Goal: Task Accomplishment & Management: Use online tool/utility

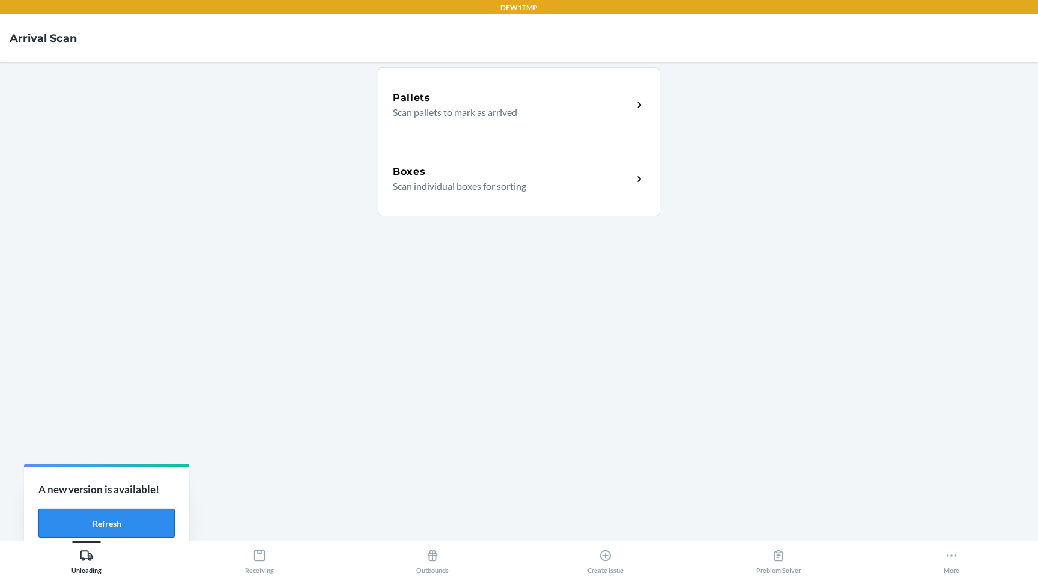
click at [132, 518] on button "Refresh" at bounding box center [106, 523] width 136 height 29
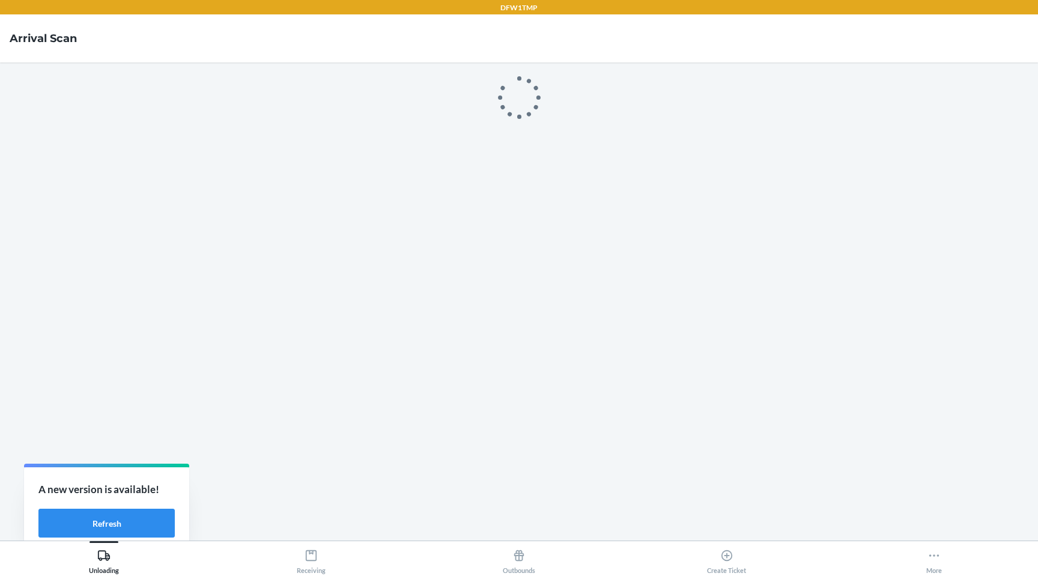
click at [132, 518] on main at bounding box center [519, 301] width 1038 height 478
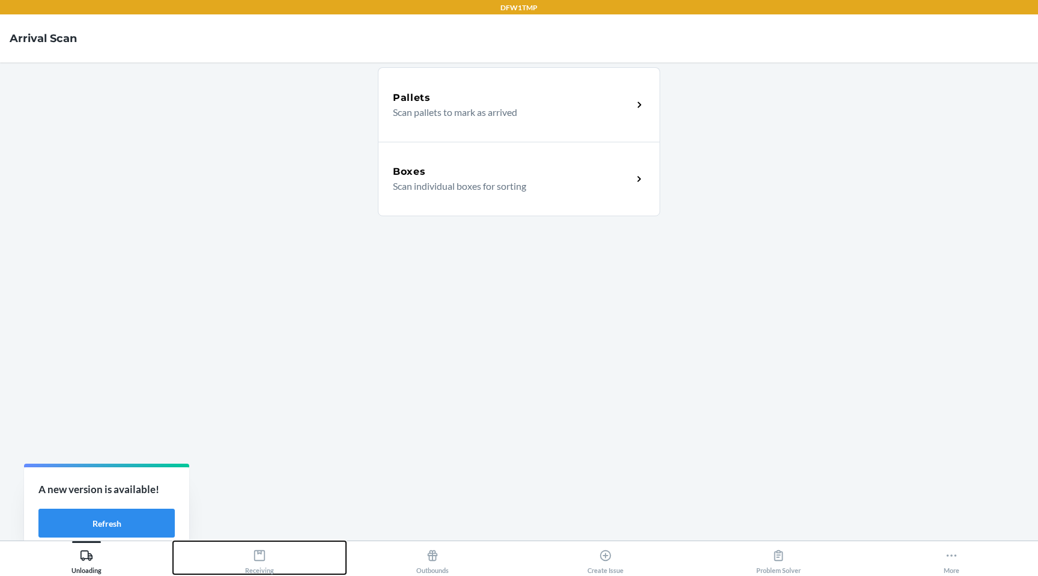
click at [263, 558] on icon at bounding box center [259, 555] width 13 height 13
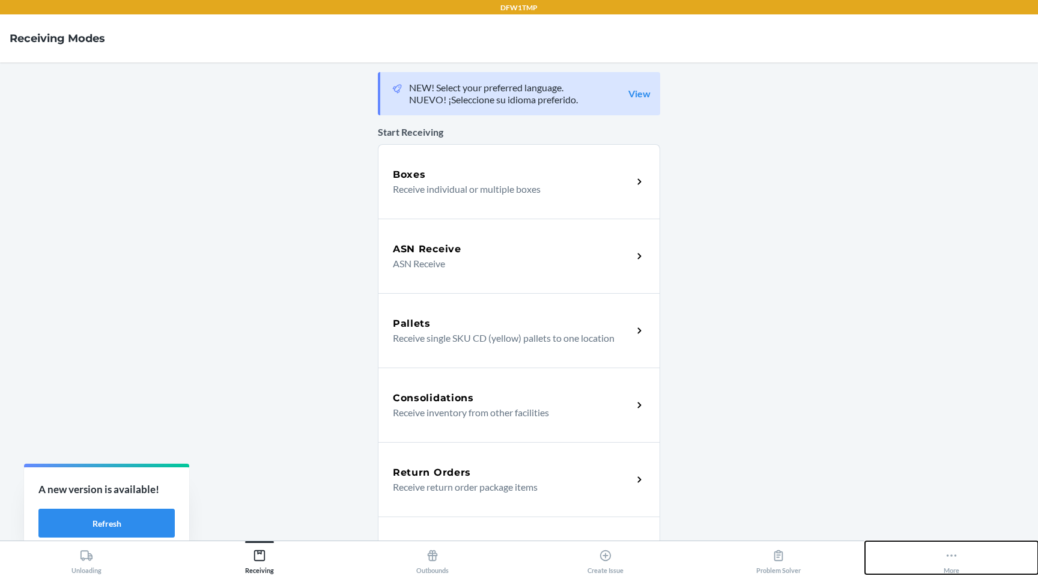
click at [957, 562] on icon at bounding box center [951, 555] width 13 height 13
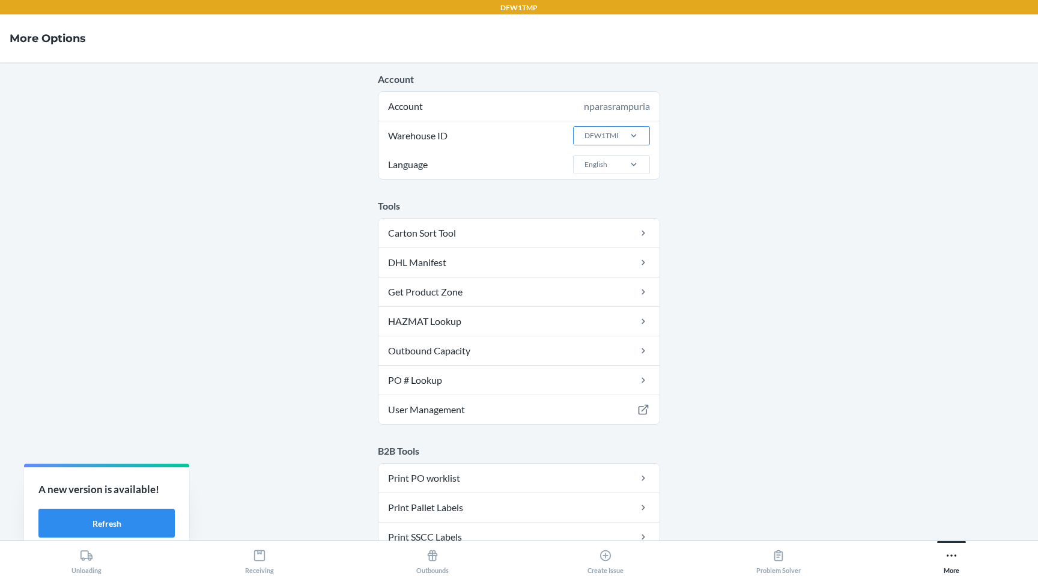
click at [615, 135] on div "DFW1TMP" at bounding box center [603, 135] width 36 height 11
click at [585, 135] on input "Warehouse ID DFW1TMP" at bounding box center [583, 135] width 1 height 11
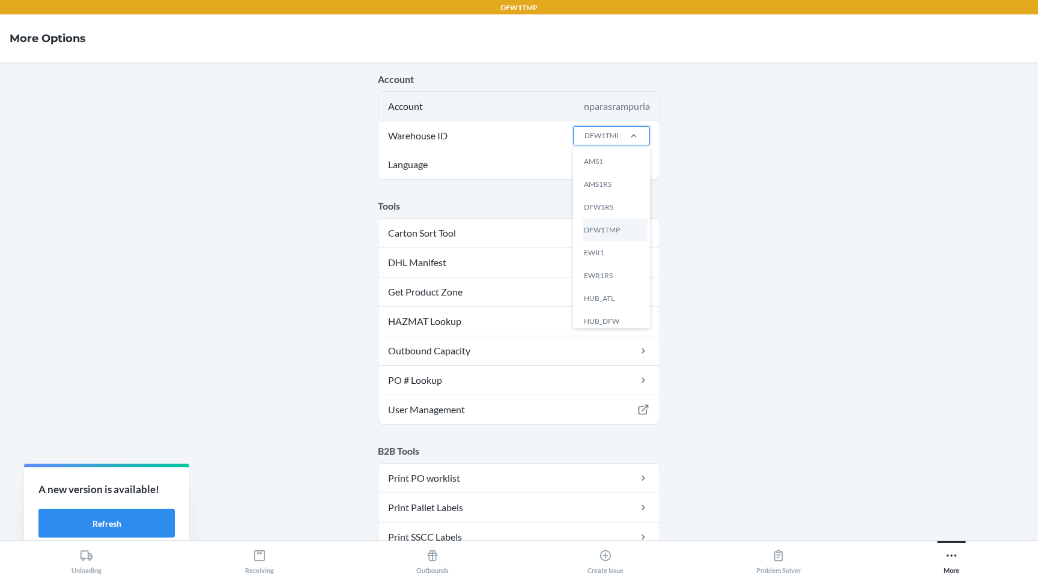
click at [622, 106] on div "nparasrampuria" at bounding box center [617, 106] width 66 height 14
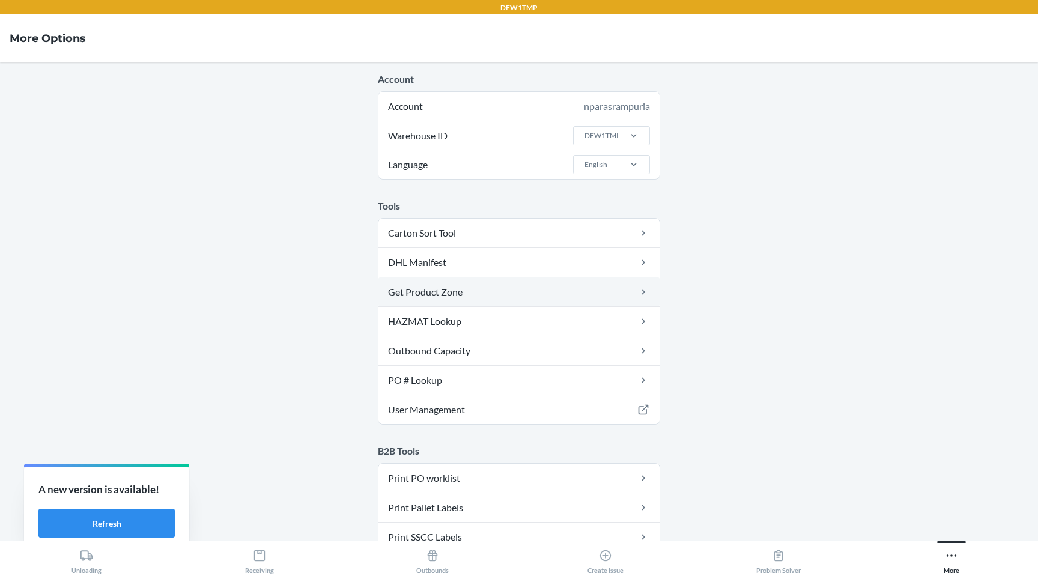
scroll to position [608, 0]
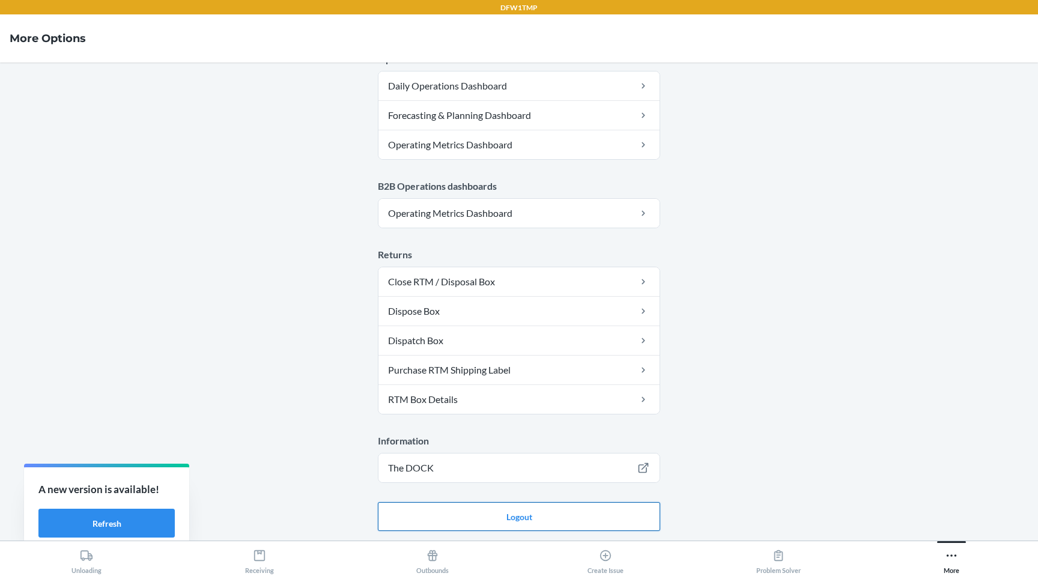
click at [515, 516] on button "Logout" at bounding box center [519, 516] width 282 height 29
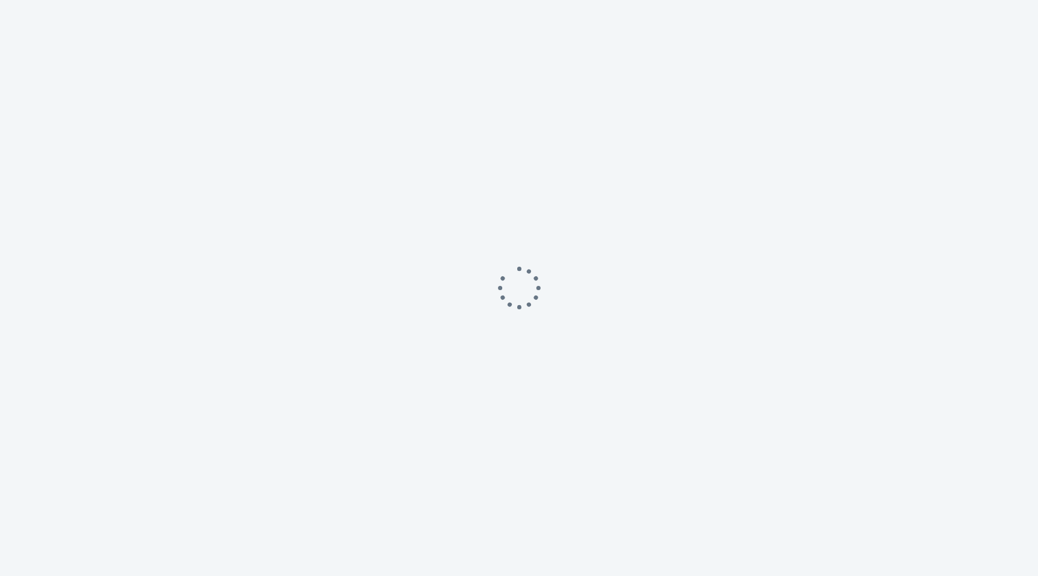
click at [515, 516] on div at bounding box center [519, 288] width 1038 height 576
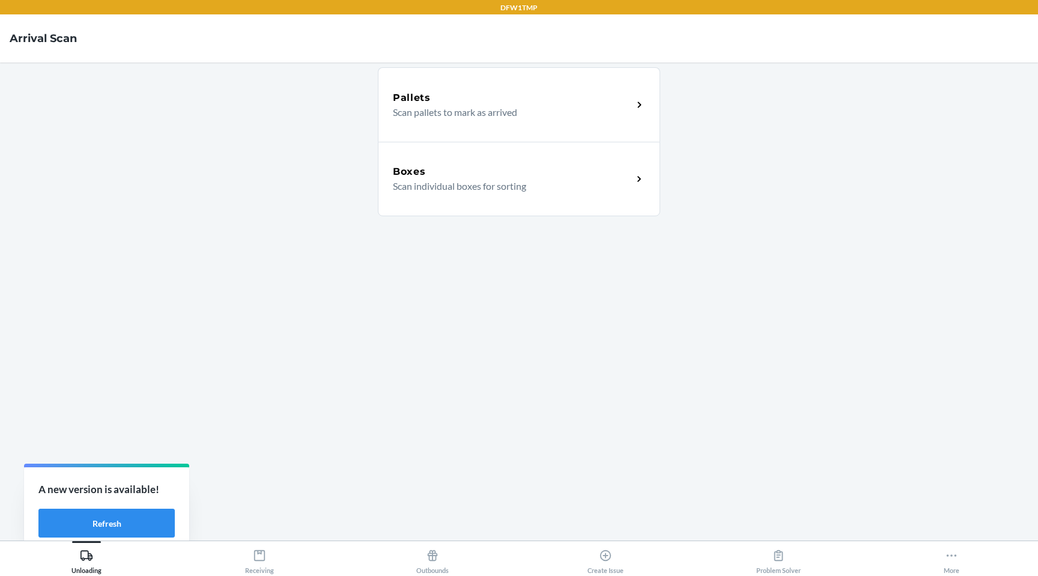
click at [557, 173] on div "Boxes" at bounding box center [513, 172] width 240 height 14
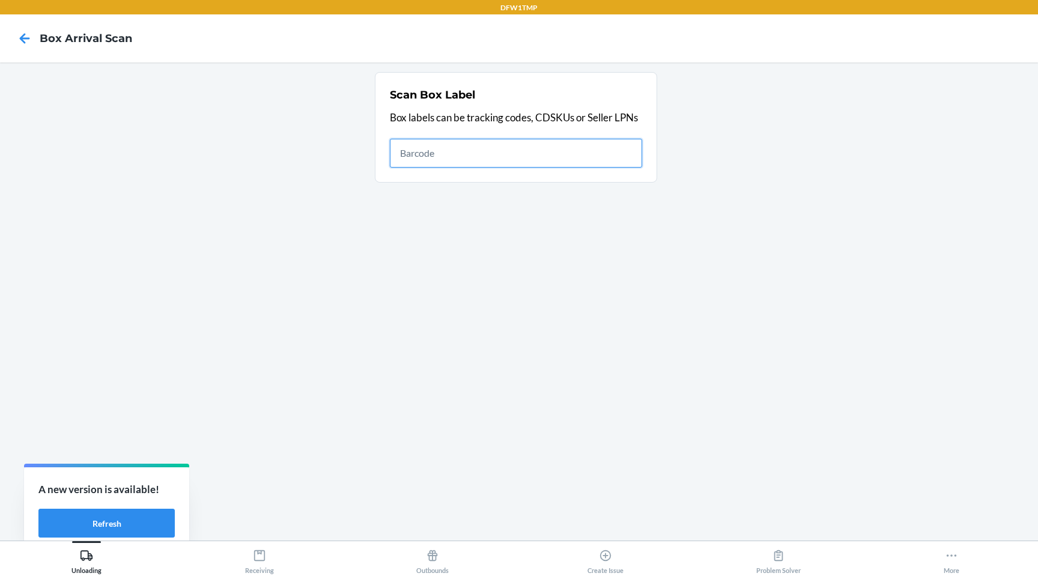
click at [424, 152] on input "text" at bounding box center [516, 153] width 252 height 29
type input "FP-SC-2568461"
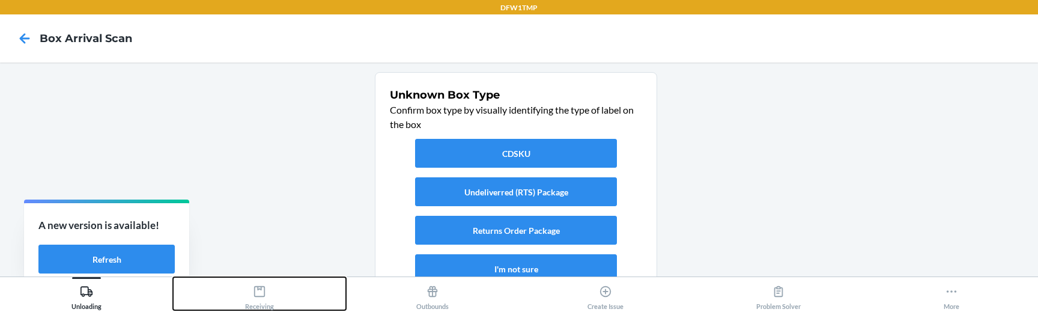
click at [263, 288] on icon at bounding box center [259, 291] width 13 height 13
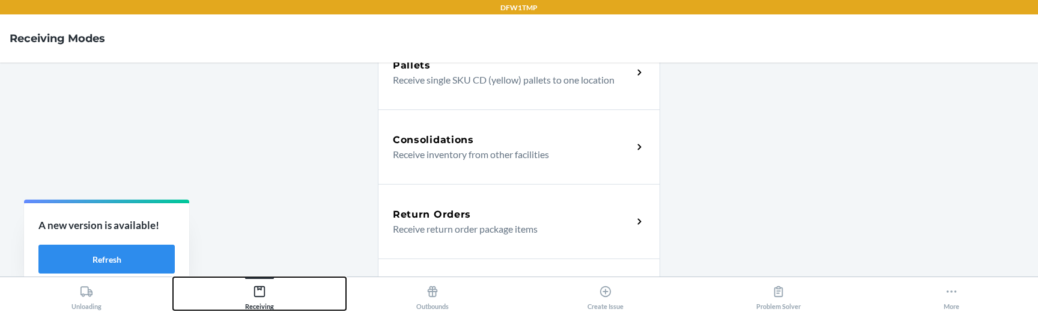
scroll to position [420, 0]
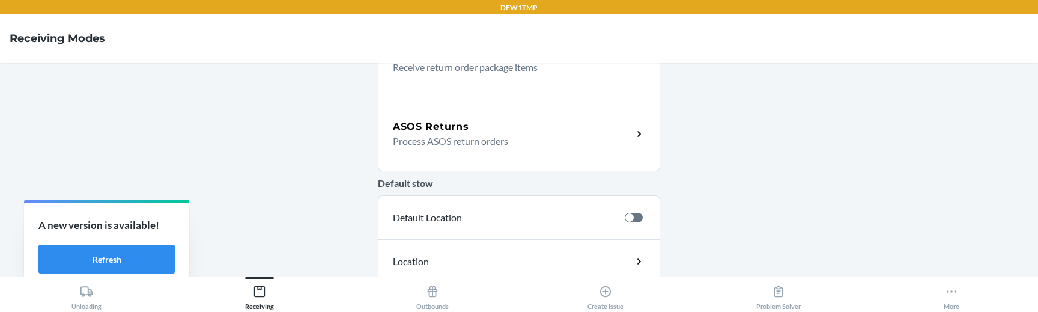
click at [420, 149] on div "ASOS Returns Process ASOS return orders" at bounding box center [519, 134] width 282 height 74
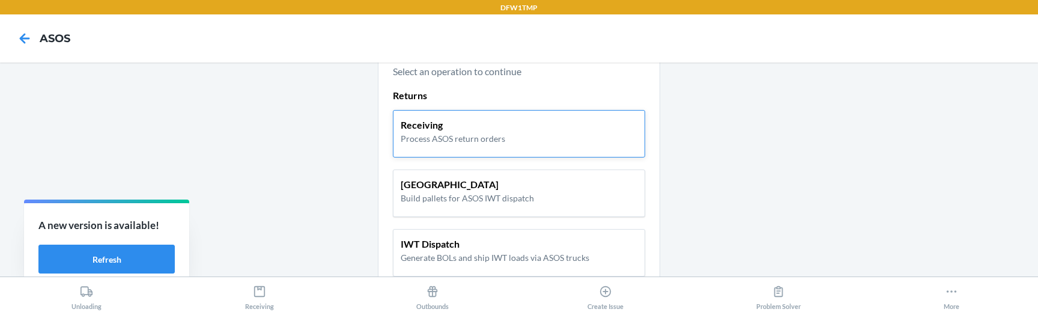
click at [454, 140] on p "Process ASOS return orders" at bounding box center [453, 138] width 105 height 13
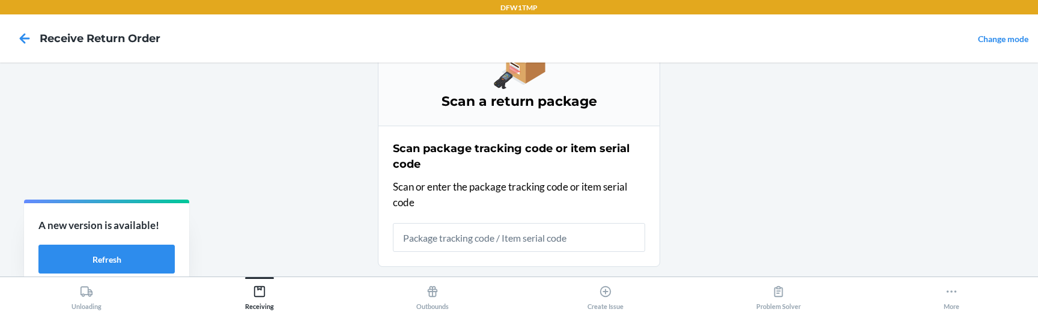
scroll to position [23, 0]
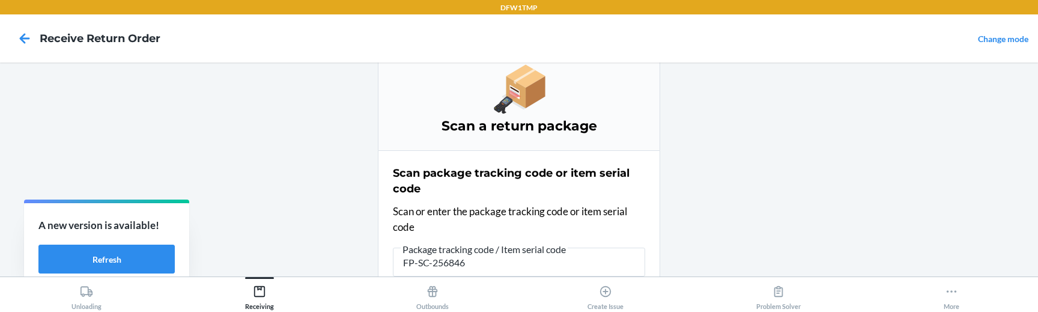
type input "FP-SC-2568461"
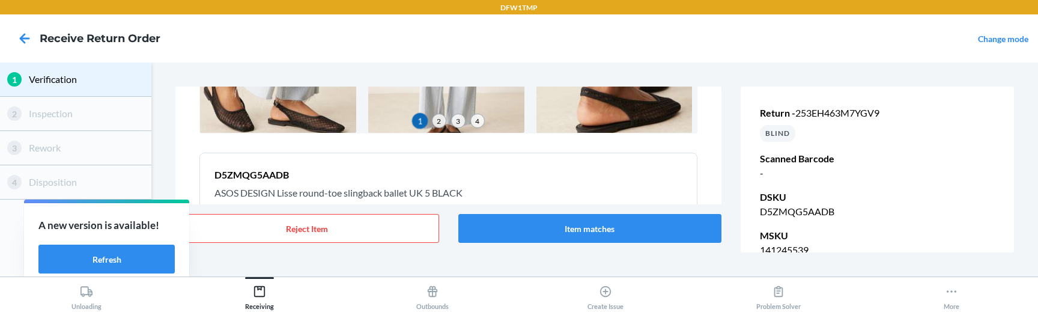
scroll to position [333, 0]
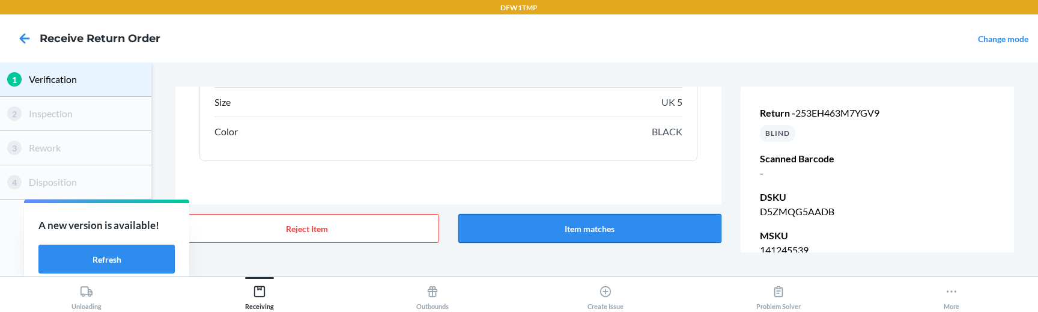
click at [561, 223] on button "Item matches" at bounding box center [590, 228] width 264 height 29
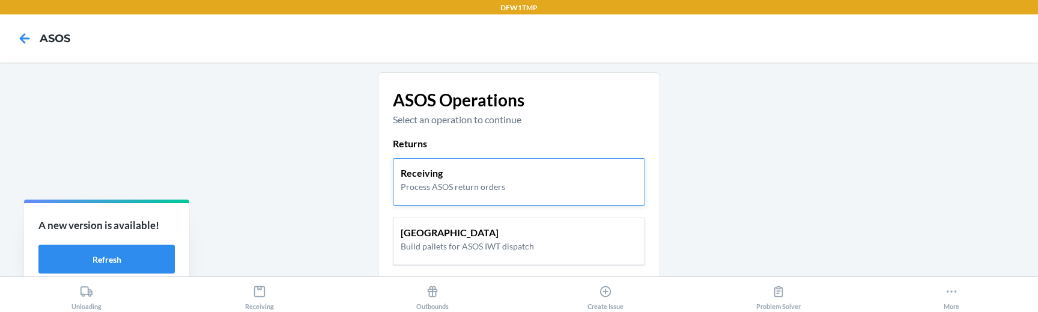
click at [463, 169] on p "Receiving" at bounding box center [453, 173] width 105 height 14
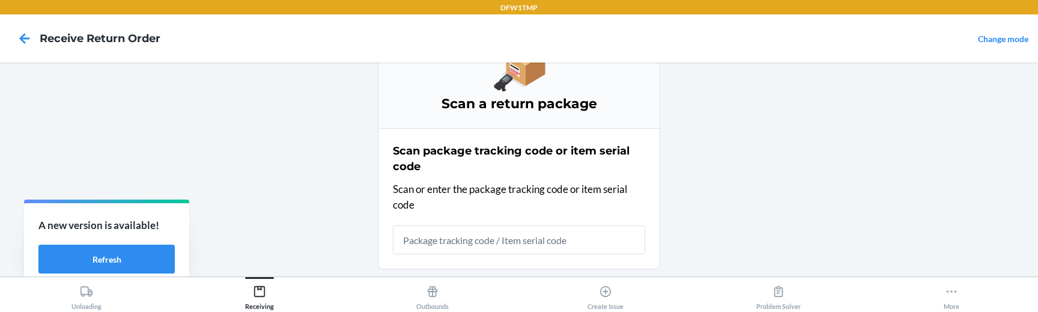
scroll to position [47, 0]
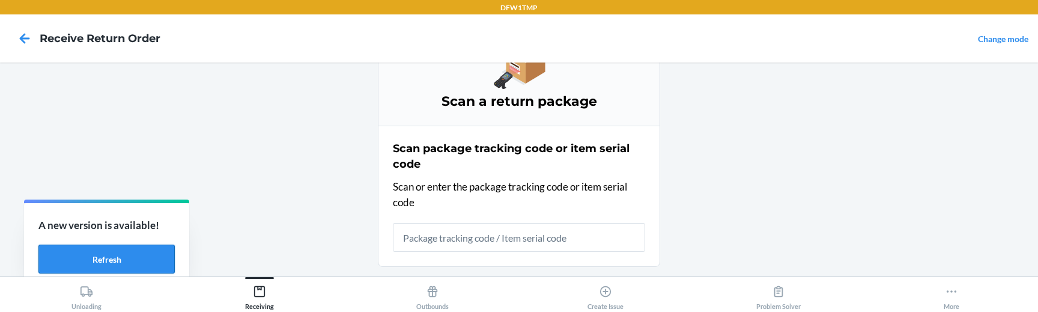
click at [55, 259] on button "Refresh" at bounding box center [106, 259] width 136 height 29
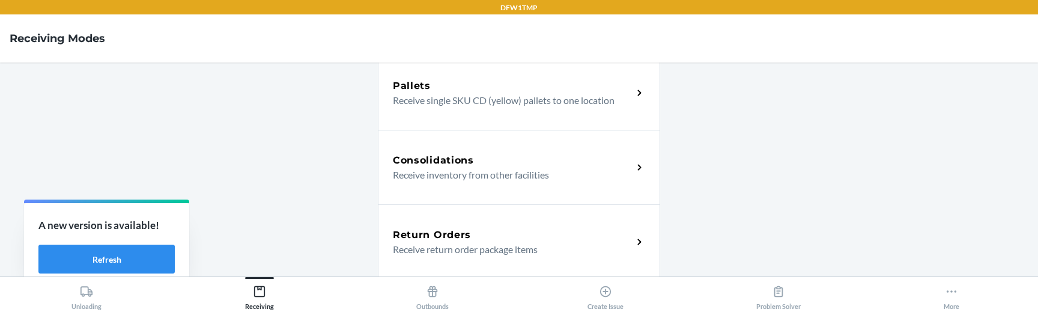
scroll to position [242, 0]
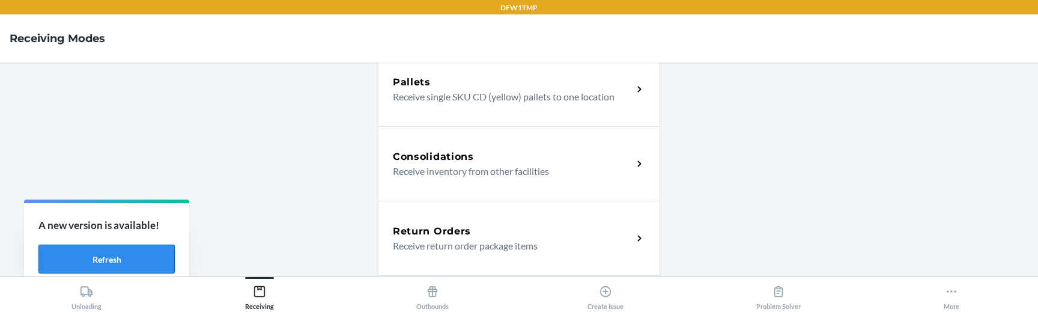
click at [97, 251] on button "Refresh" at bounding box center [106, 259] width 136 height 29
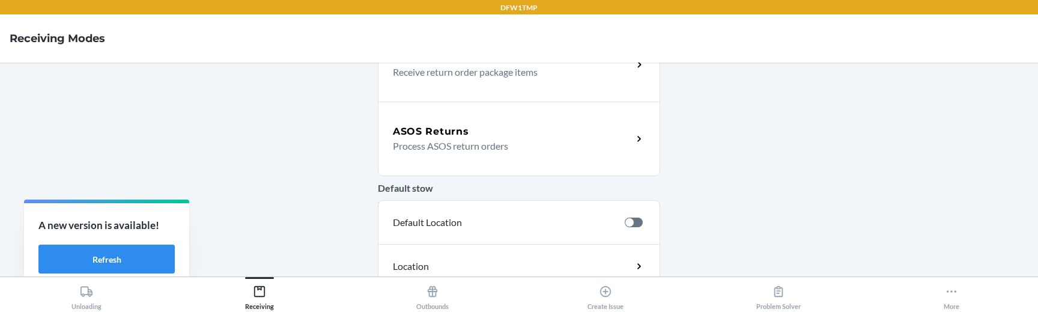
scroll to position [600, 0]
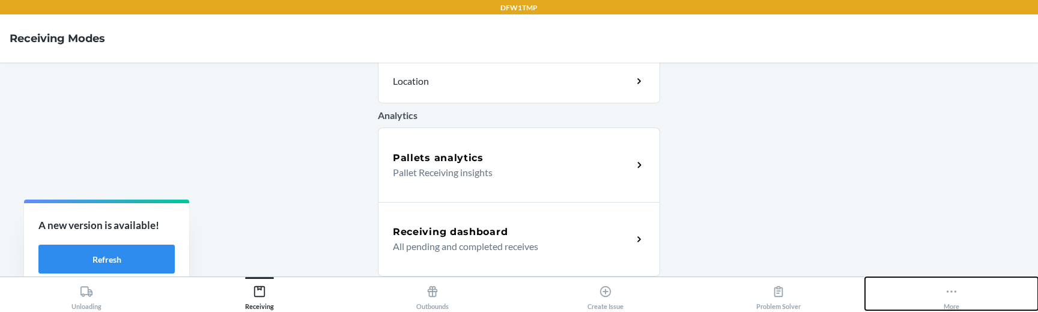
click at [952, 293] on icon at bounding box center [951, 291] width 13 height 13
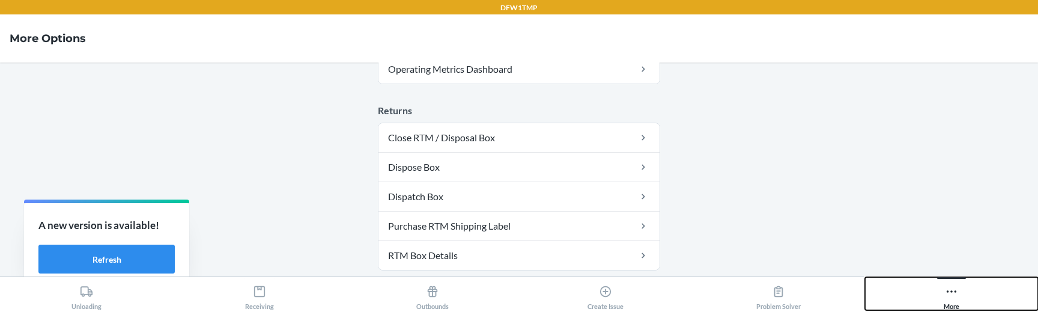
scroll to position [872, 0]
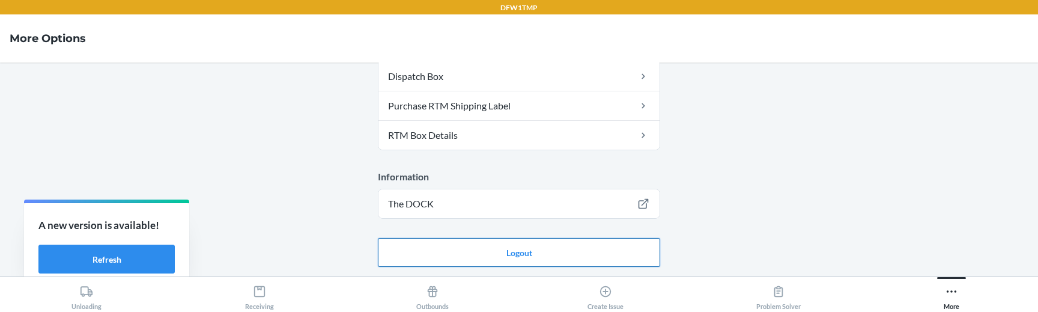
click at [521, 242] on button "Logout" at bounding box center [519, 252] width 282 height 29
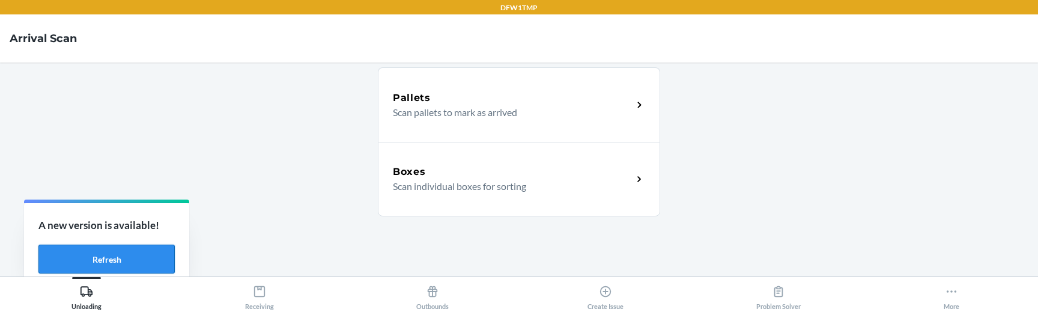
click at [91, 253] on button "Refresh" at bounding box center [106, 259] width 136 height 29
click at [136, 254] on button "Refresh" at bounding box center [106, 259] width 136 height 29
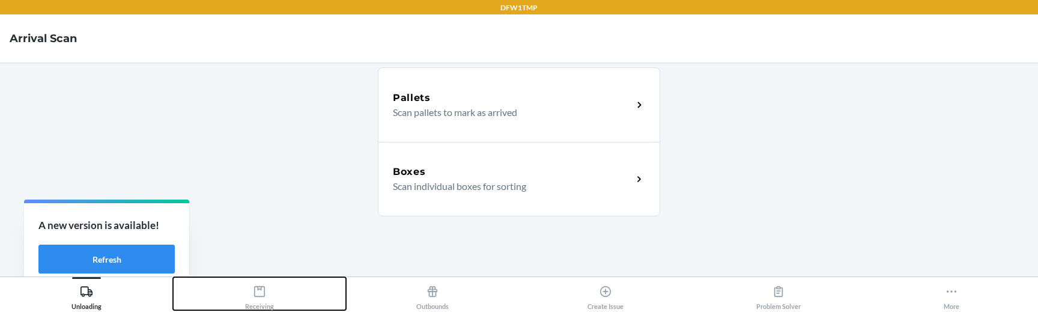
click at [257, 296] on icon at bounding box center [259, 291] width 13 height 13
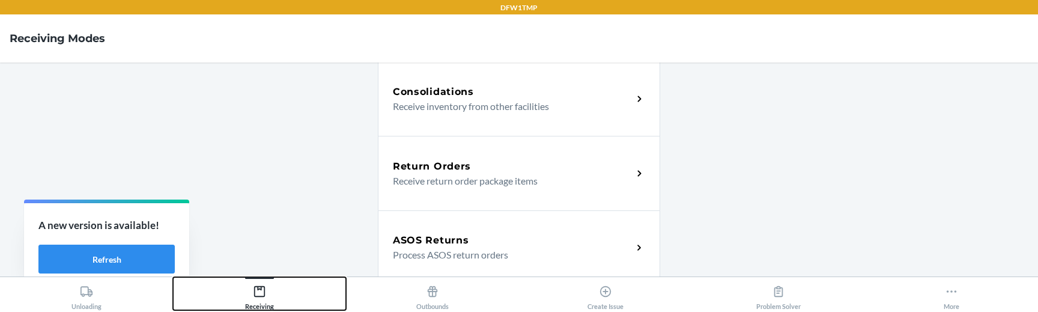
scroll to position [341, 0]
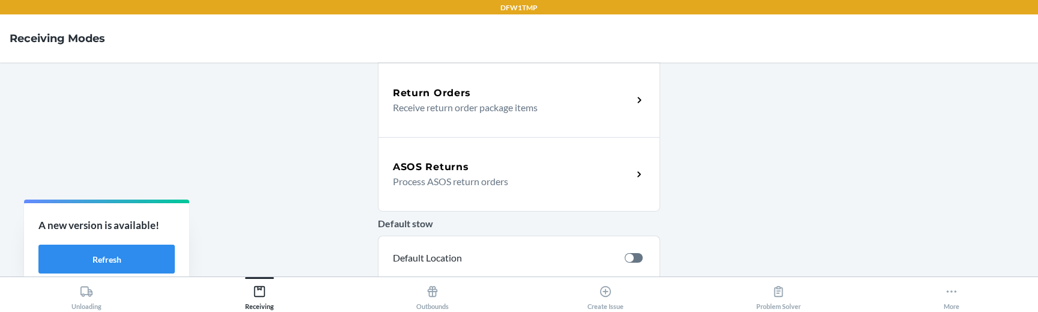
click at [484, 180] on p "Process ASOS return orders" at bounding box center [508, 181] width 230 height 14
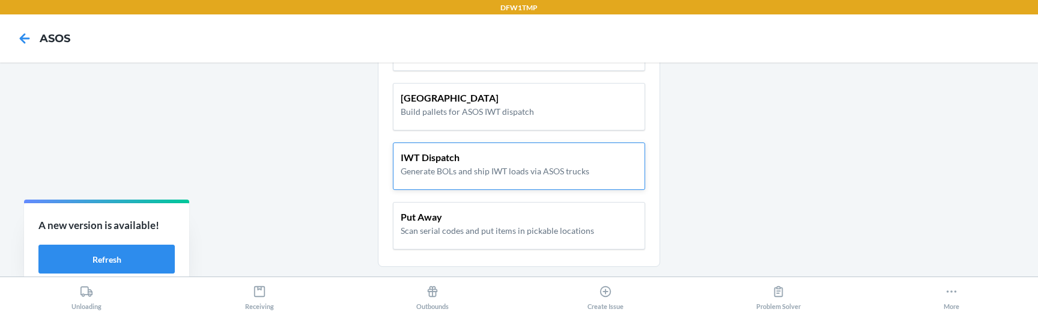
scroll to position [106, 0]
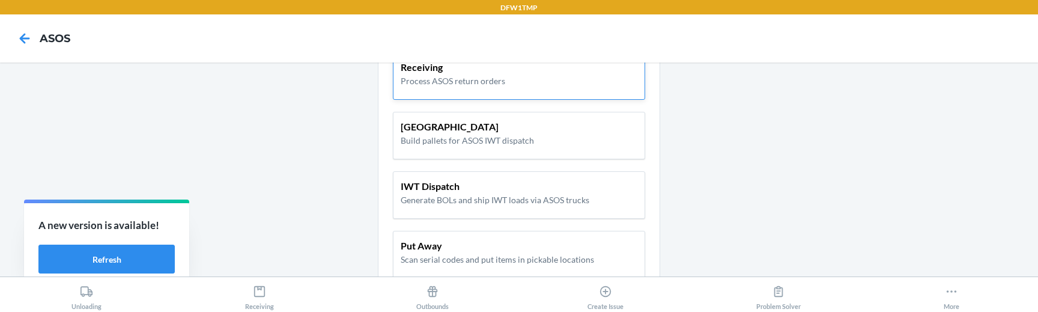
click at [428, 74] on p "Receiving" at bounding box center [453, 67] width 105 height 14
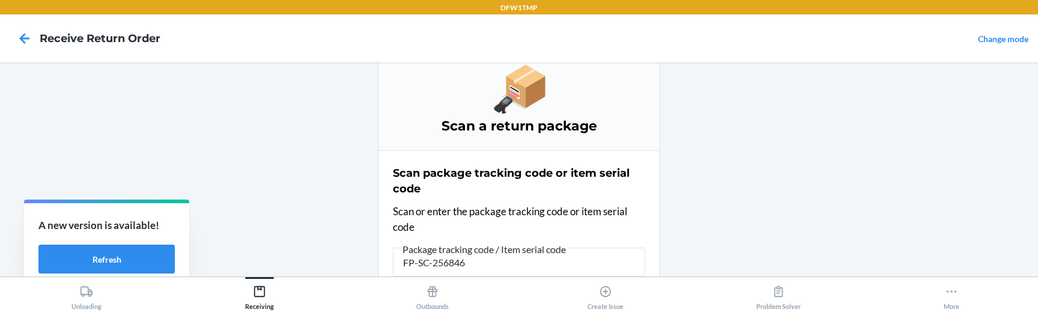
type input "FP-SC-2568461"
click at [451, 255] on input "FP-SC-2568461" at bounding box center [519, 262] width 252 height 29
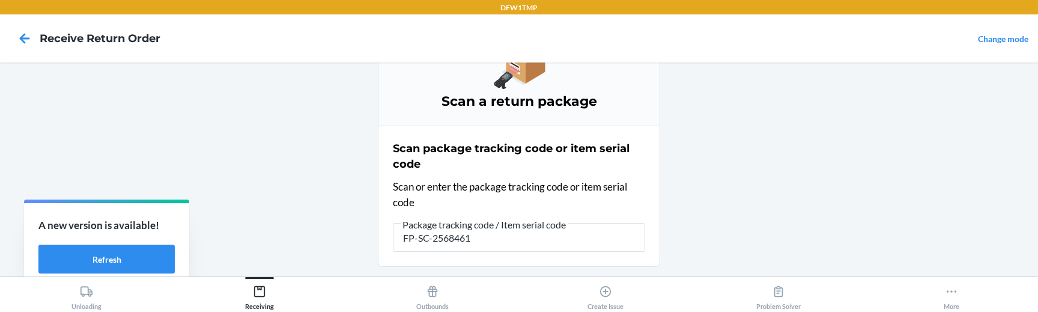
click at [482, 234] on input "FP-SC-2568461" at bounding box center [519, 237] width 252 height 29
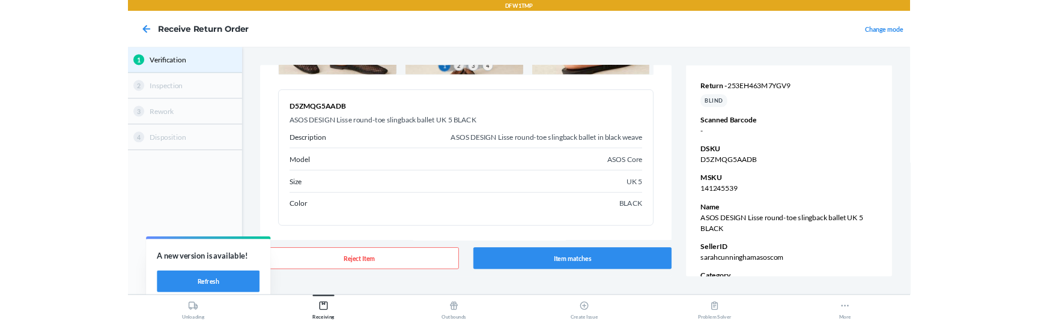
scroll to position [207, 0]
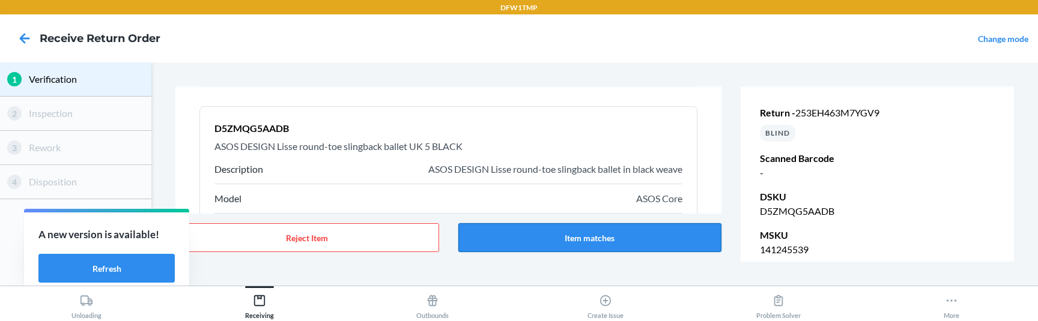
click at [558, 242] on button "Item matches" at bounding box center [590, 237] width 264 height 29
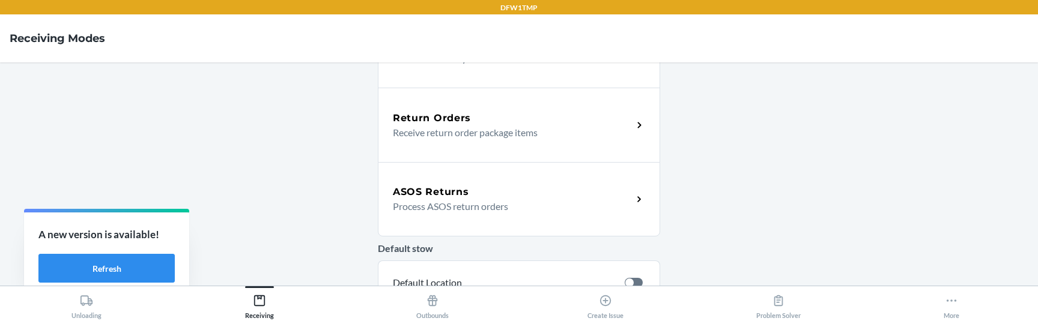
click at [421, 220] on div "ASOS Returns Process ASOS return orders" at bounding box center [519, 199] width 282 height 74
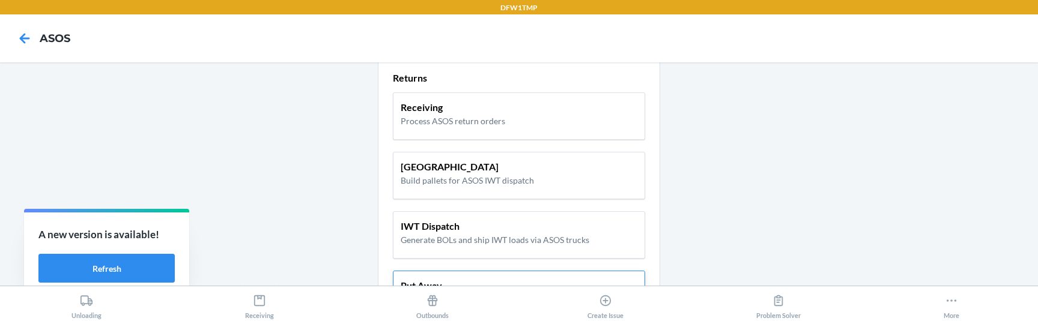
scroll to position [26, 0]
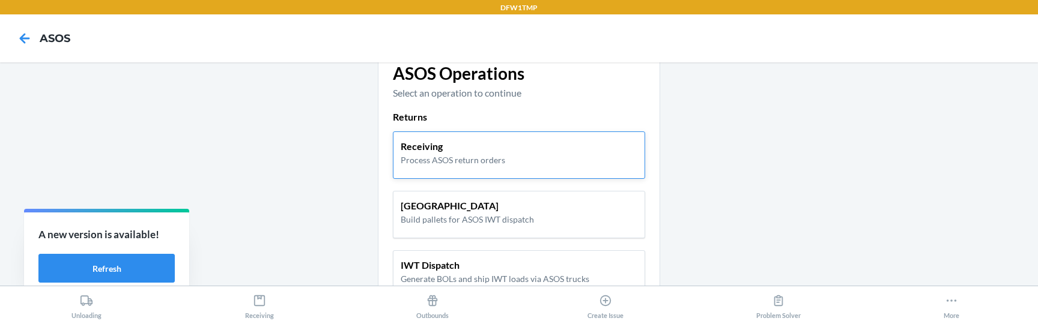
click at [459, 146] on p "Receiving" at bounding box center [453, 146] width 105 height 14
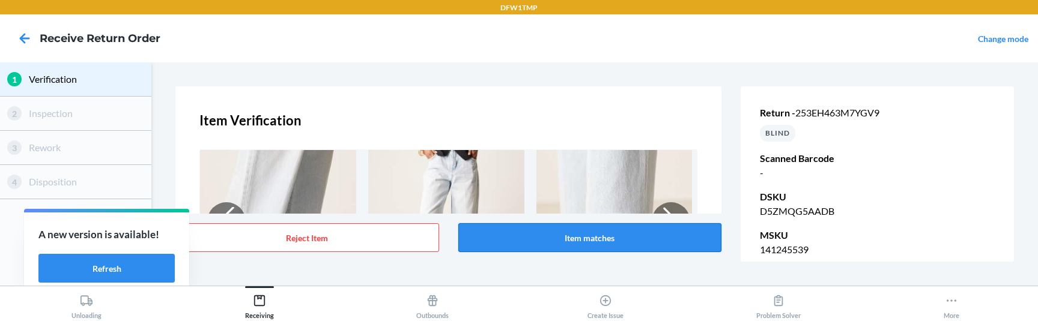
click at [512, 243] on button "Item matches" at bounding box center [590, 237] width 264 height 29
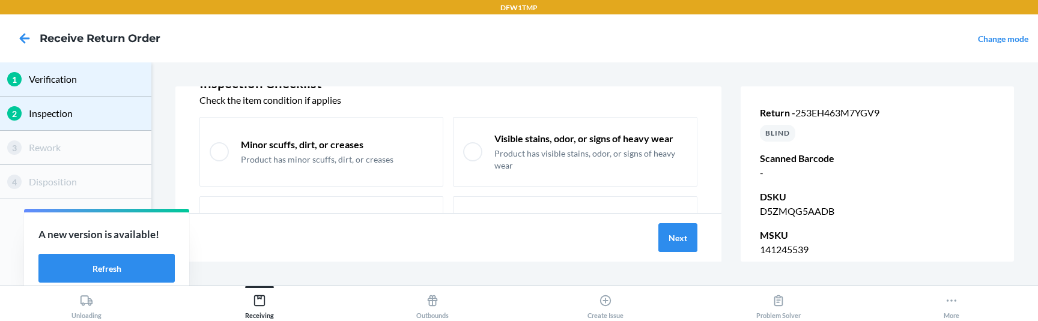
scroll to position [57, 0]
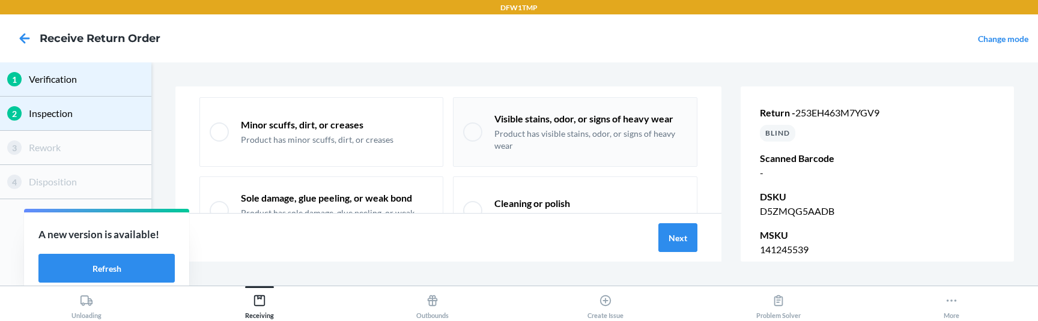
click at [503, 140] on p "Product has visible stains, odor, or signs of heavy wear" at bounding box center [590, 139] width 193 height 23
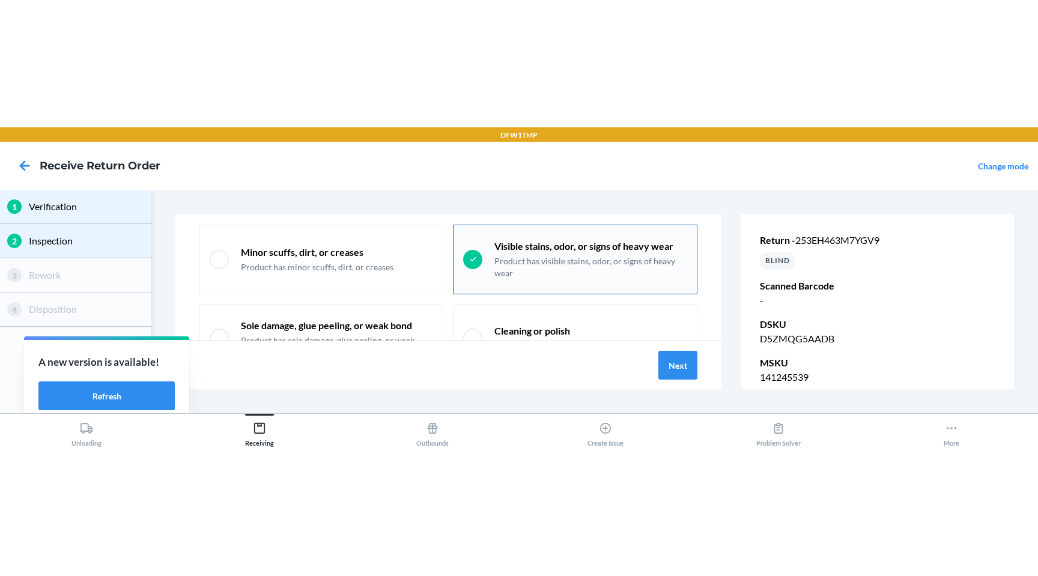
scroll to position [82, 0]
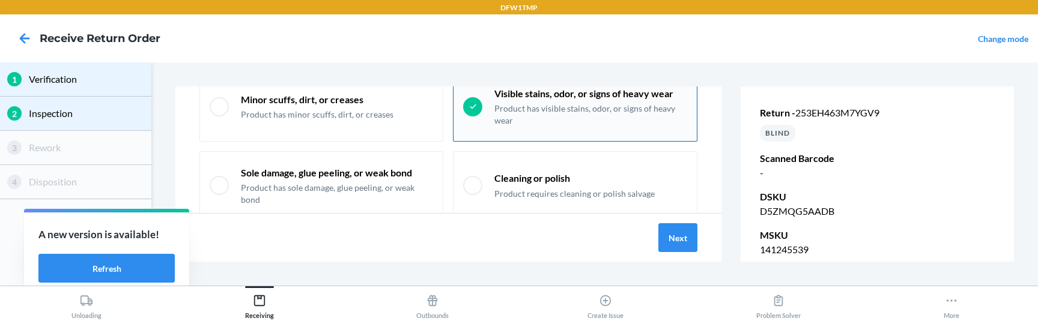
click at [479, 119] on div "Visible stains, odor, or signs of heavy wear Product has visible stains, odor, …" at bounding box center [575, 107] width 245 height 70
checkbox input "false"
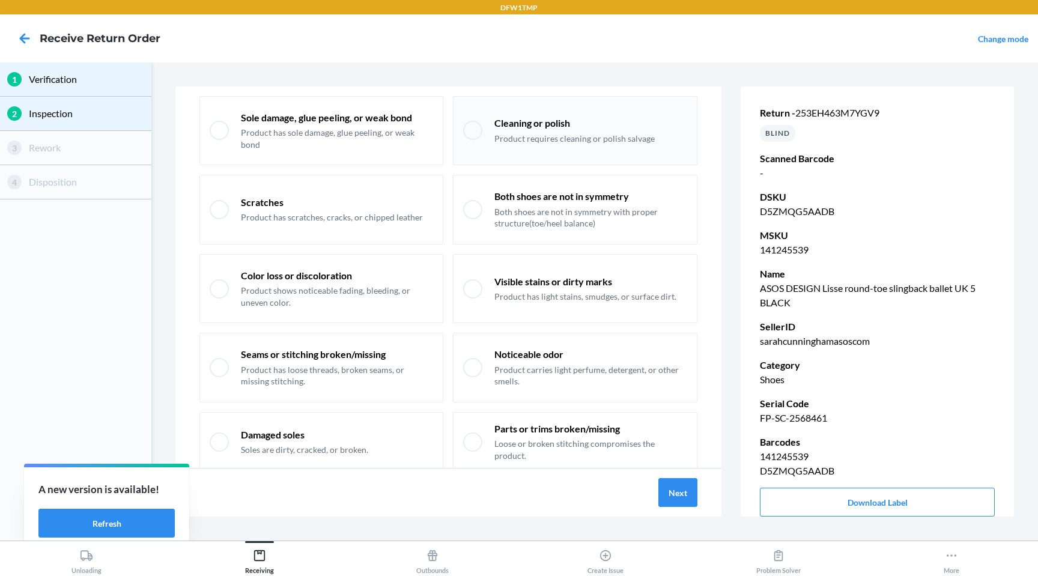
scroll to position [161, 0]
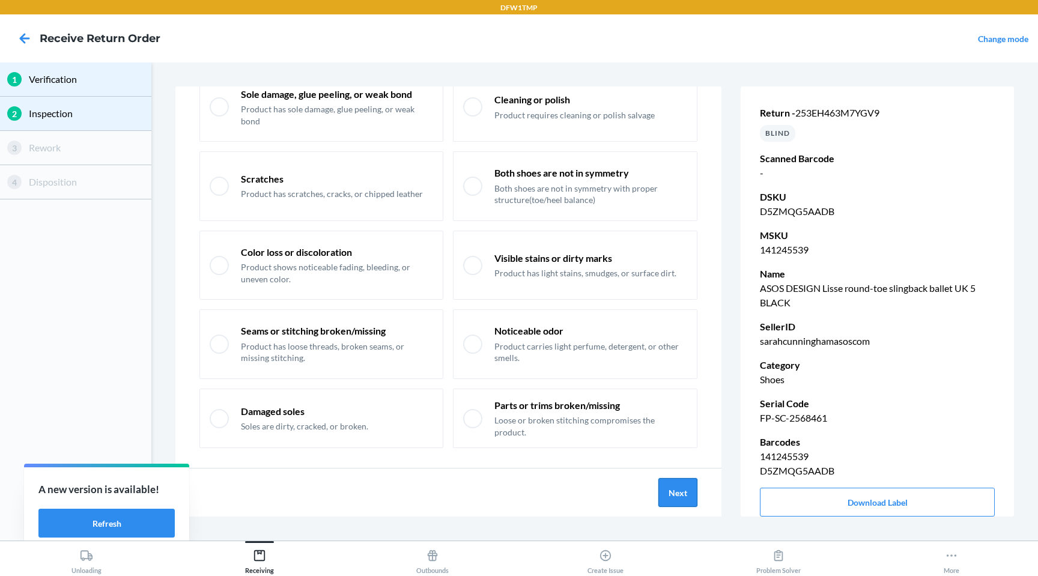
click at [678, 321] on button "Next" at bounding box center [677, 492] width 39 height 29
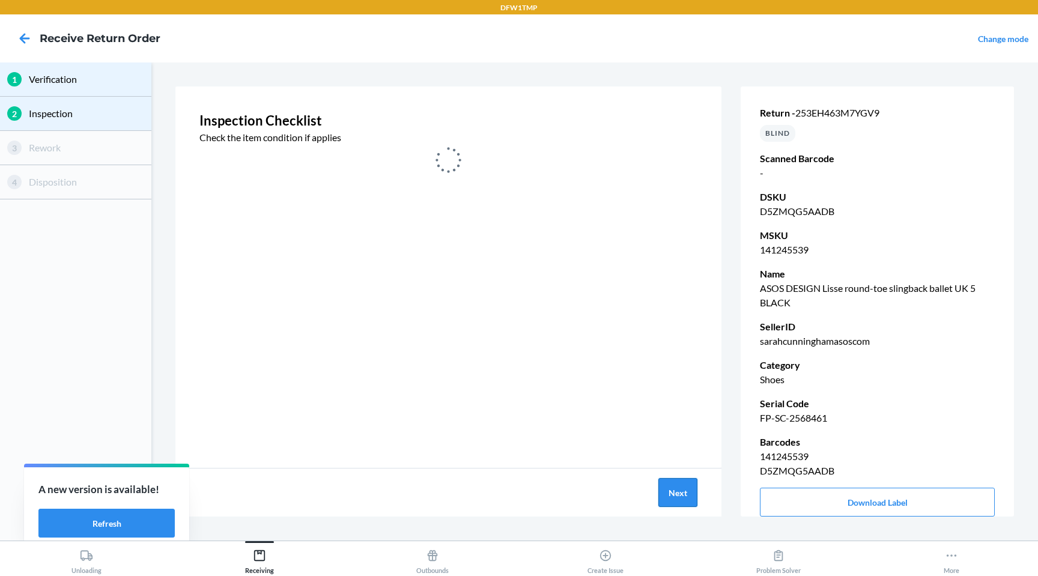
scroll to position [0, 0]
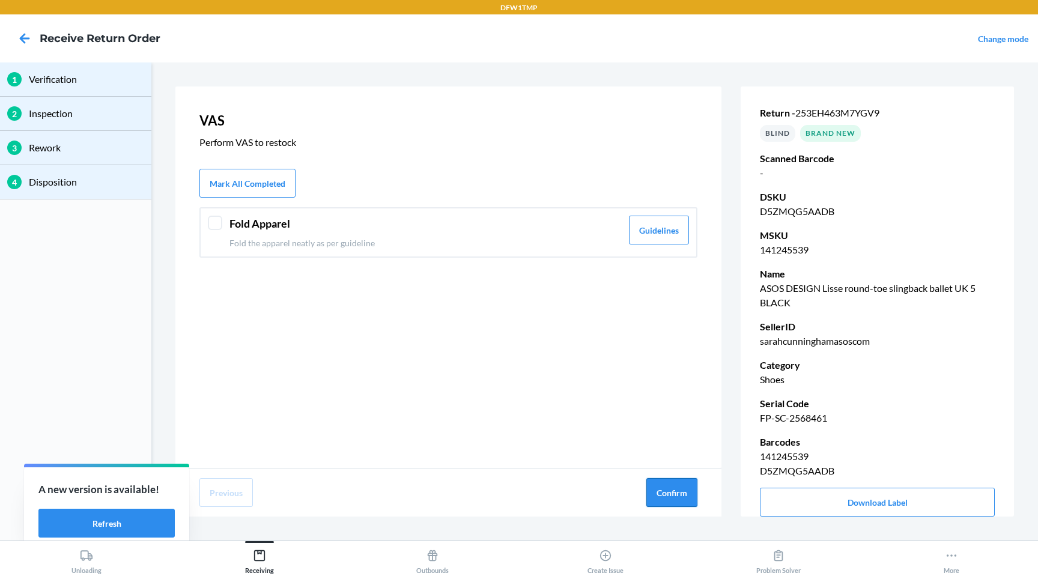
click at [695, 321] on button "Confirm" at bounding box center [671, 492] width 51 height 29
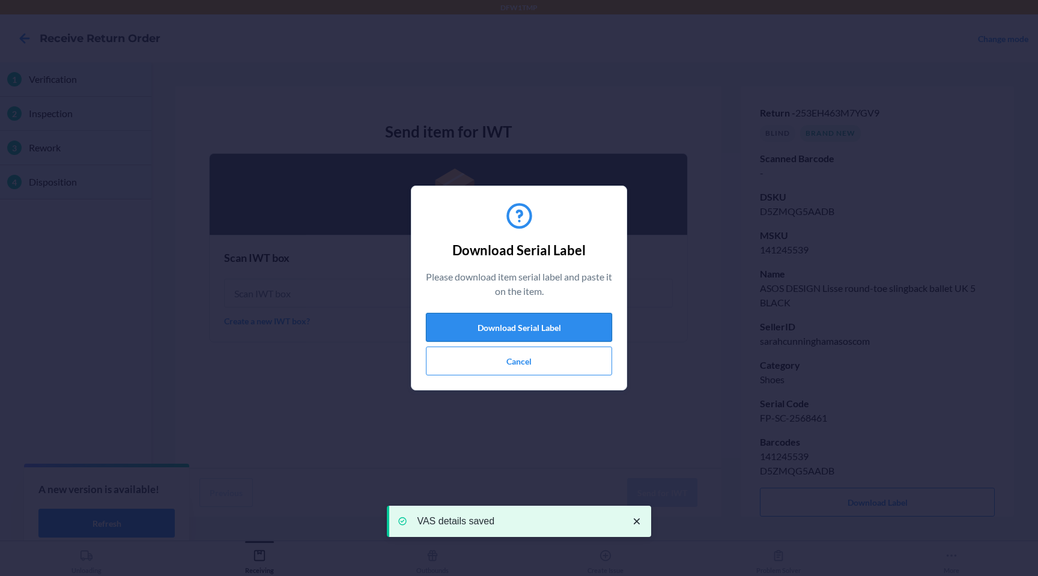
click at [599, 321] on button "Download Serial Label" at bounding box center [519, 327] width 186 height 29
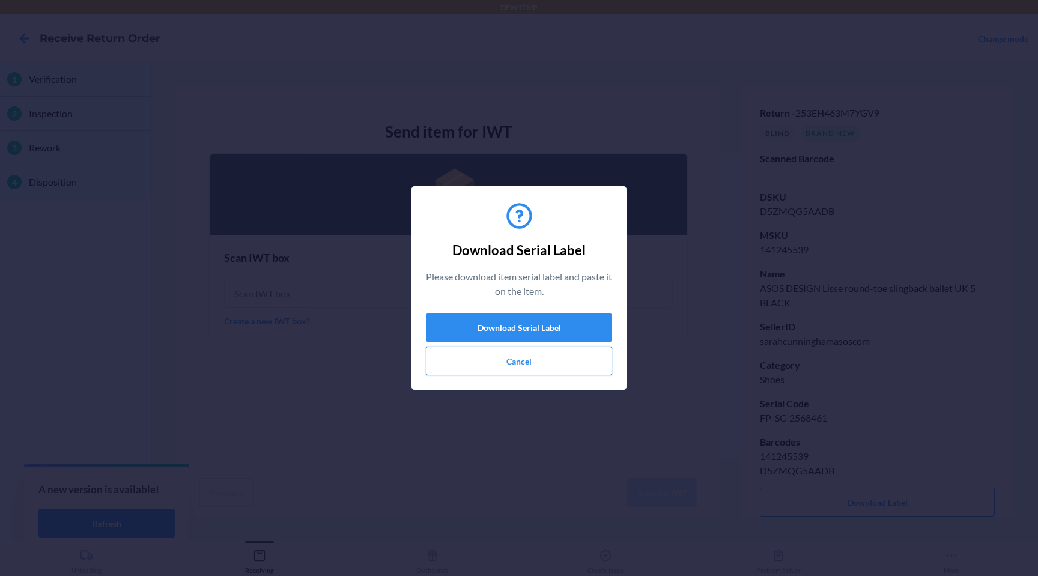
click at [567, 321] on button "Cancel" at bounding box center [519, 361] width 186 height 29
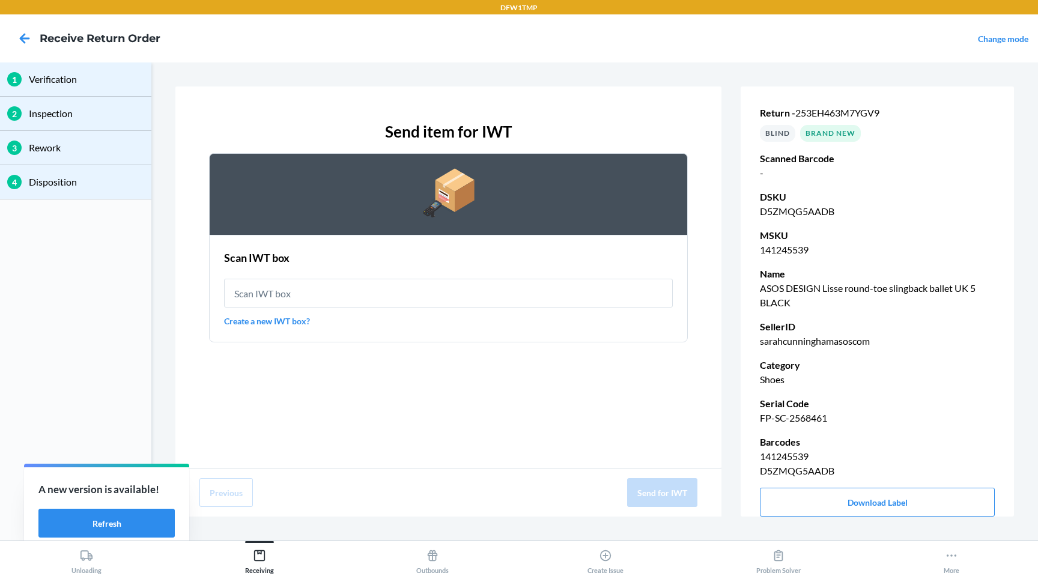
click at [296, 317] on link "Create a new IWT box?" at bounding box center [448, 321] width 449 height 13
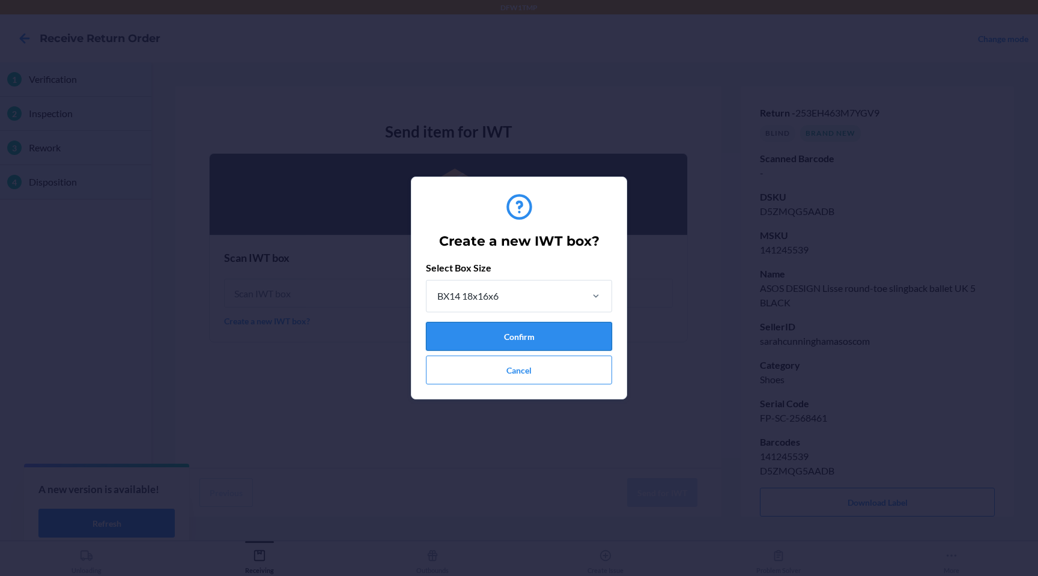
click at [500, 321] on button "Confirm" at bounding box center [519, 336] width 186 height 29
